Goal: Transaction & Acquisition: Download file/media

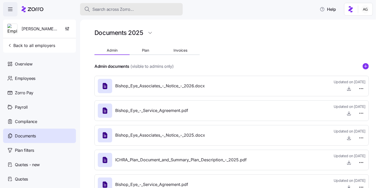
scroll to position [17, 0]
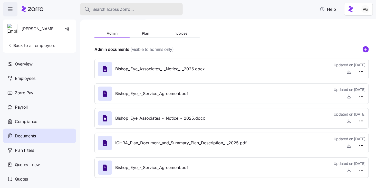
click at [147, 7] on div "Search across Zorro..." at bounding box center [131, 9] width 94 height 6
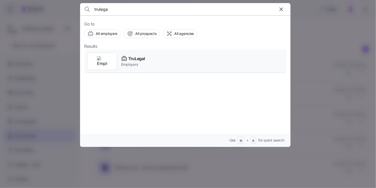
type input "trulega"
click at [129, 56] on span "TruLegal" at bounding box center [136, 58] width 16 height 6
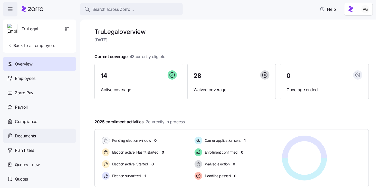
click at [31, 130] on div "Documents" at bounding box center [39, 136] width 73 height 14
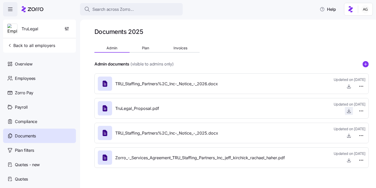
click at [350, 110] on icon "button" at bounding box center [348, 110] width 5 height 5
